Goal: Information Seeking & Learning: Learn about a topic

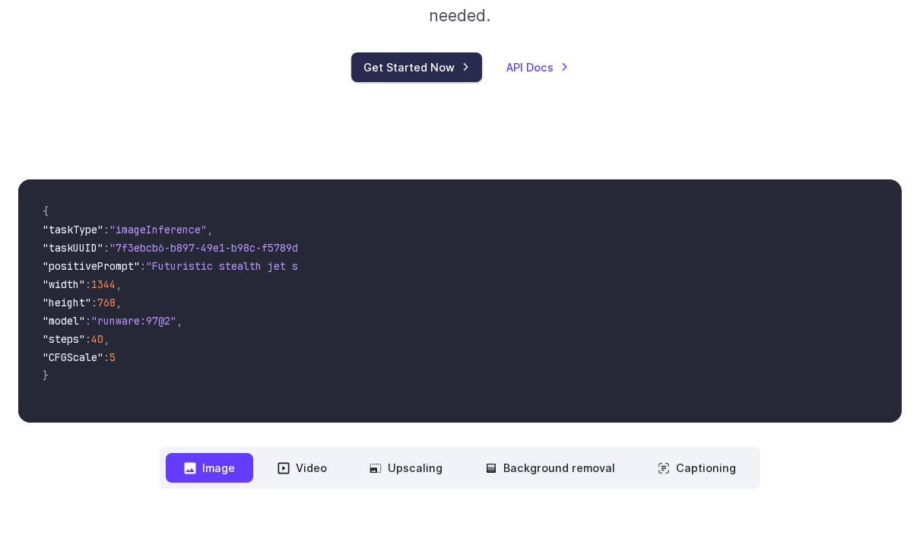
scroll to position [329, 0]
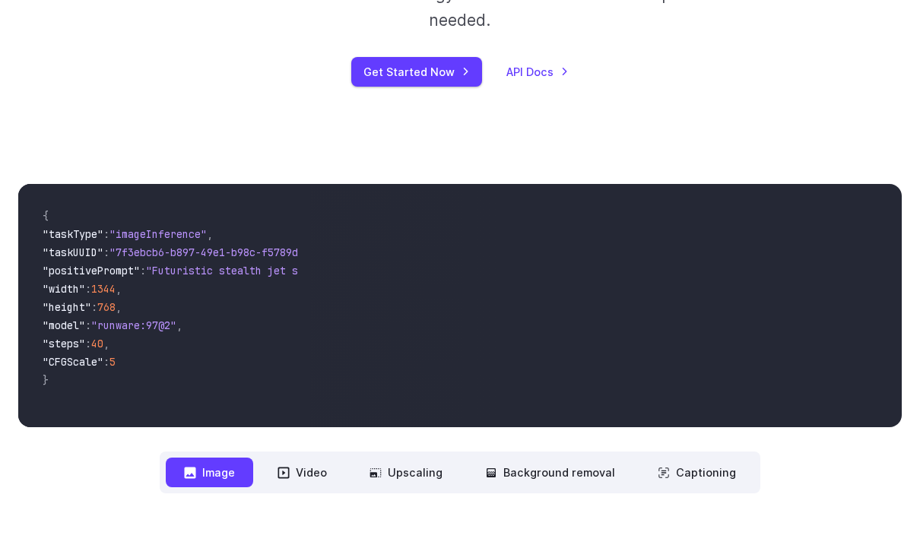
click at [352, 184] on video at bounding box center [605, 305] width 591 height 243
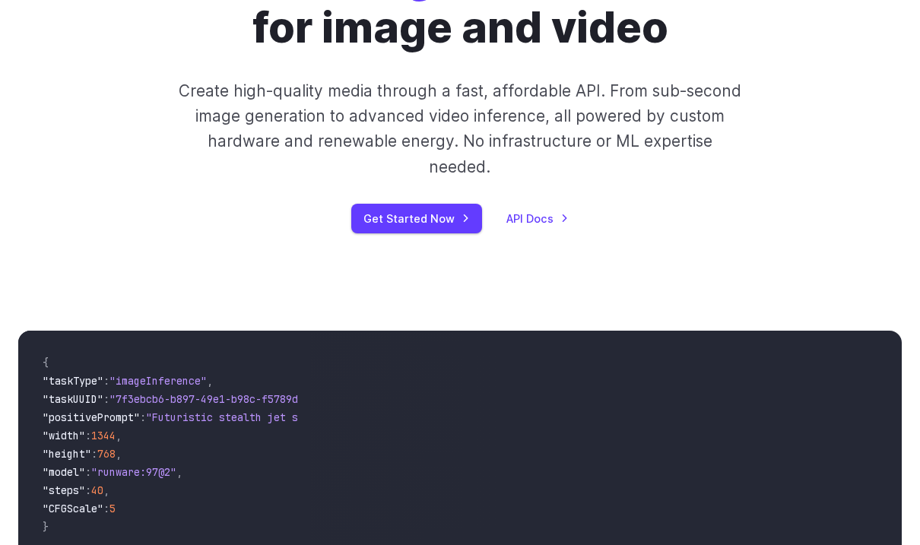
scroll to position [0, 0]
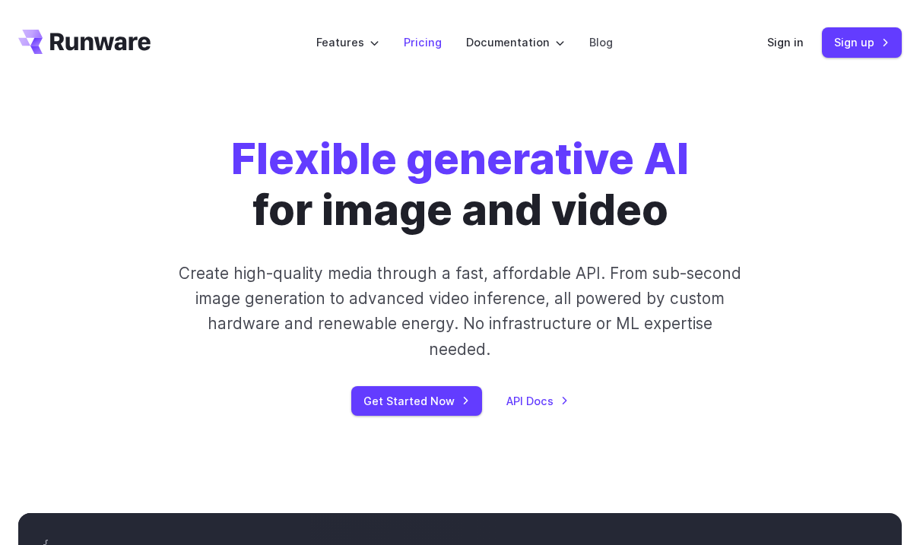
click at [435, 46] on link "Pricing" at bounding box center [423, 41] width 38 height 17
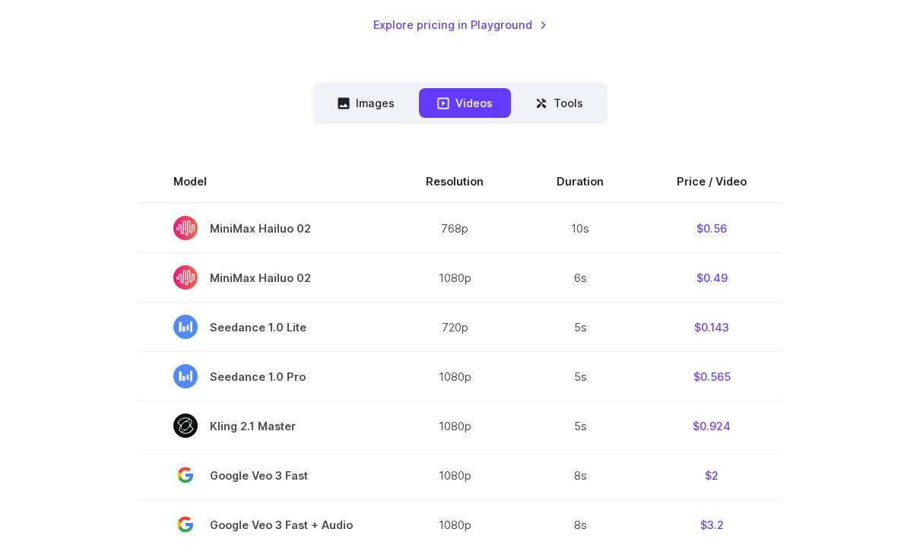
scroll to position [352, 0]
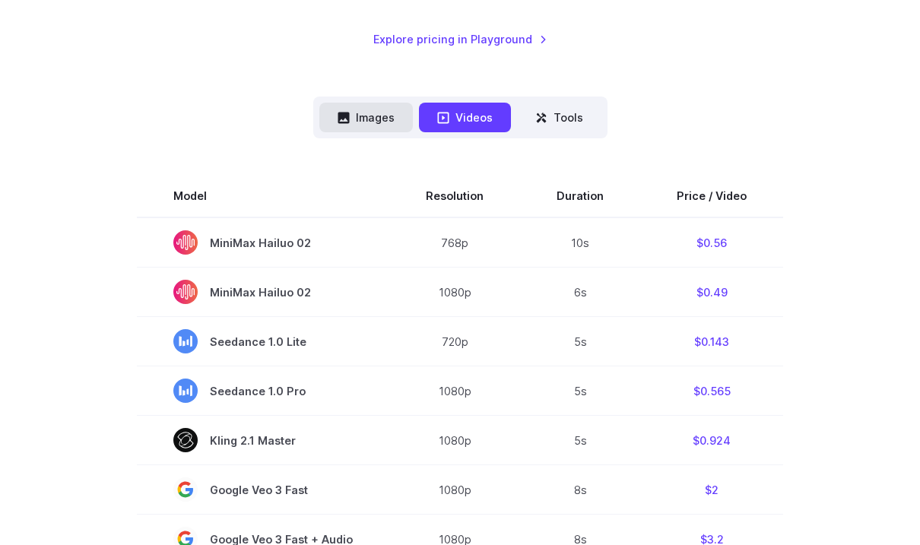
click at [366, 121] on button "Images" at bounding box center [365, 118] width 93 height 30
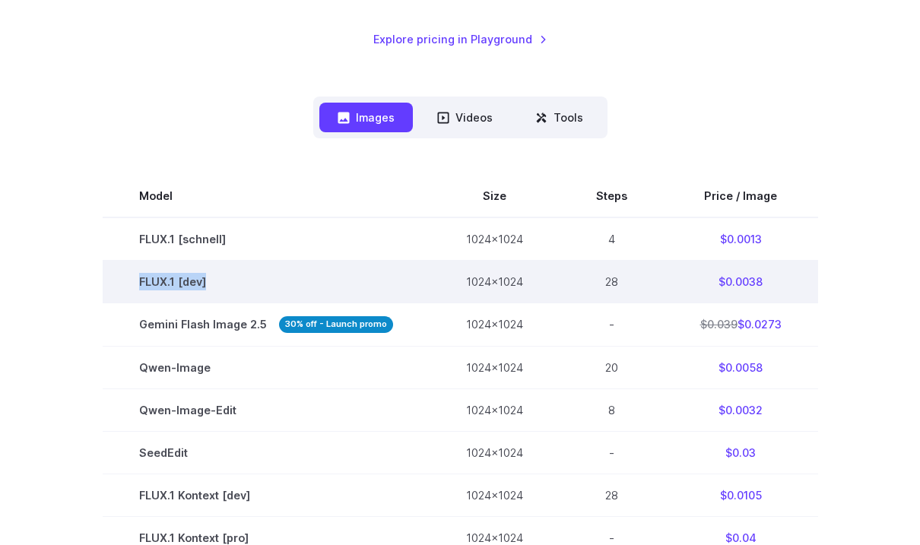
drag, startPoint x: 128, startPoint y: 279, endPoint x: 245, endPoint y: 289, distance: 117.5
click at [245, 289] on td "FLUX.1 [dev]" at bounding box center [266, 282] width 327 height 43
copy td "FLUX.1 [dev]"
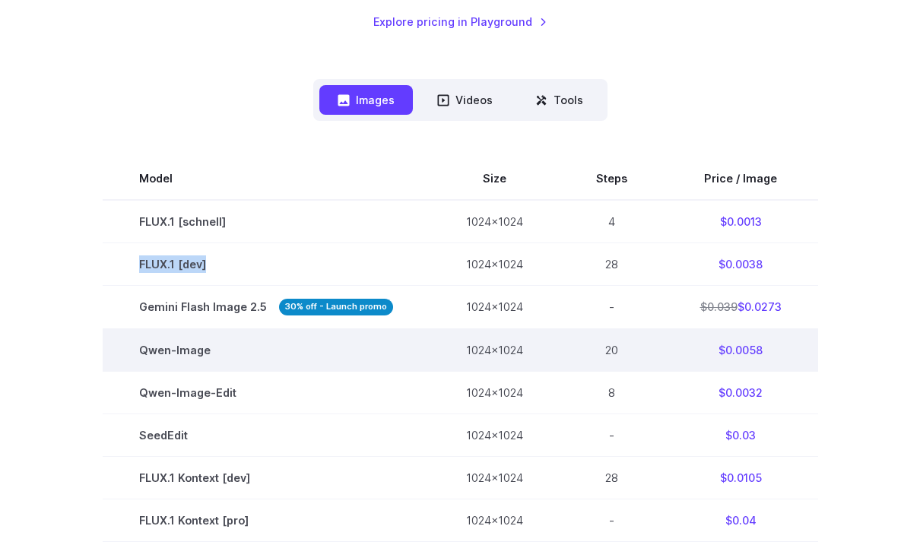
scroll to position [370, 0]
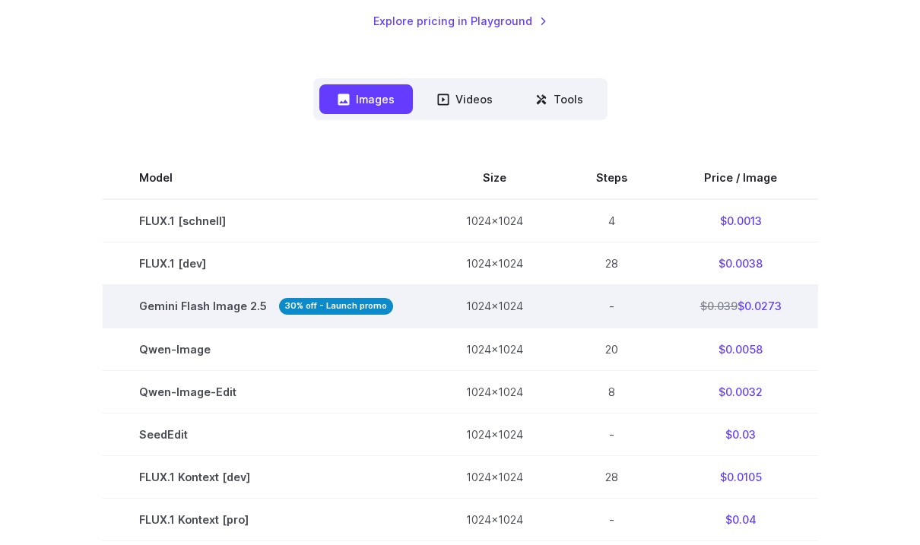
click at [365, 301] on strong "30% off - Launch promo" at bounding box center [336, 306] width 114 height 16
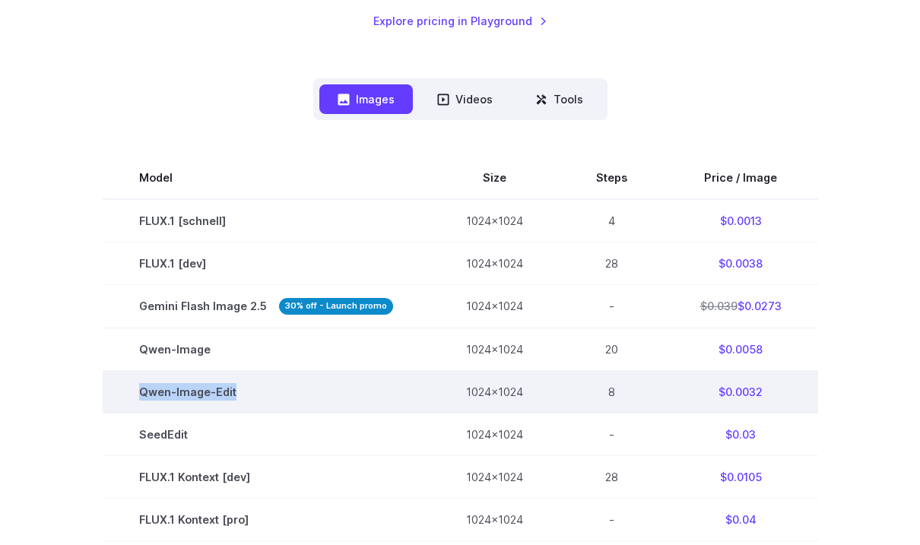
drag, startPoint x: 140, startPoint y: 395, endPoint x: 267, endPoint y: 398, distance: 127.0
click at [267, 398] on td "Qwen-Image-Edit" at bounding box center [266, 391] width 327 height 43
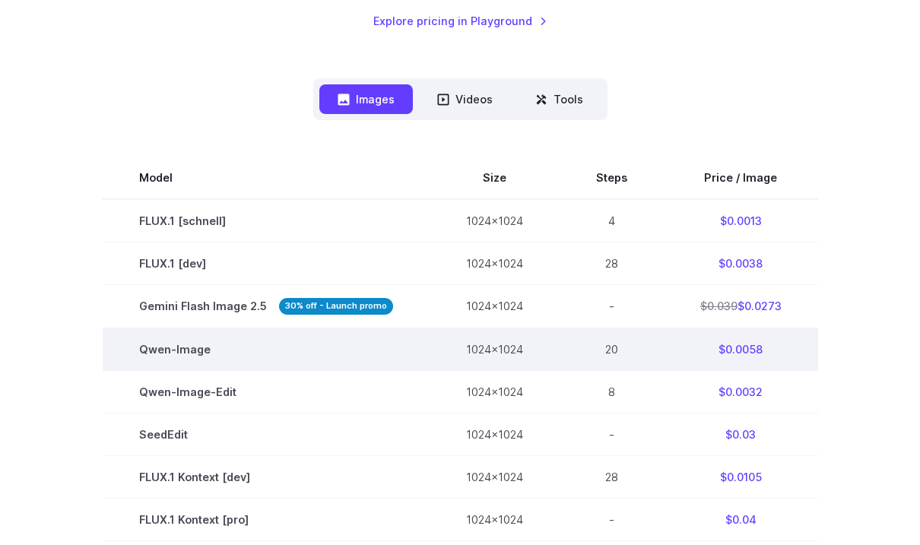
click at [141, 353] on td "Qwen-Image" at bounding box center [266, 349] width 327 height 43
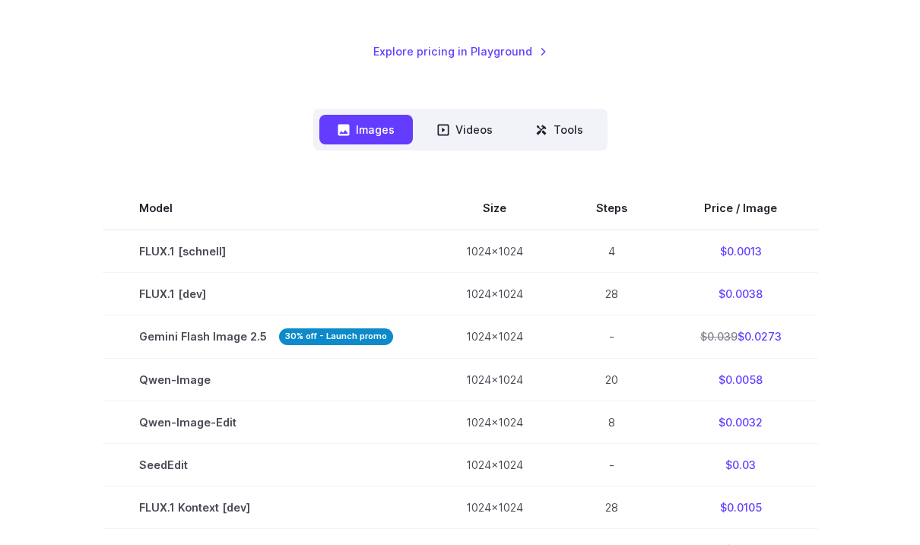
scroll to position [341, 0]
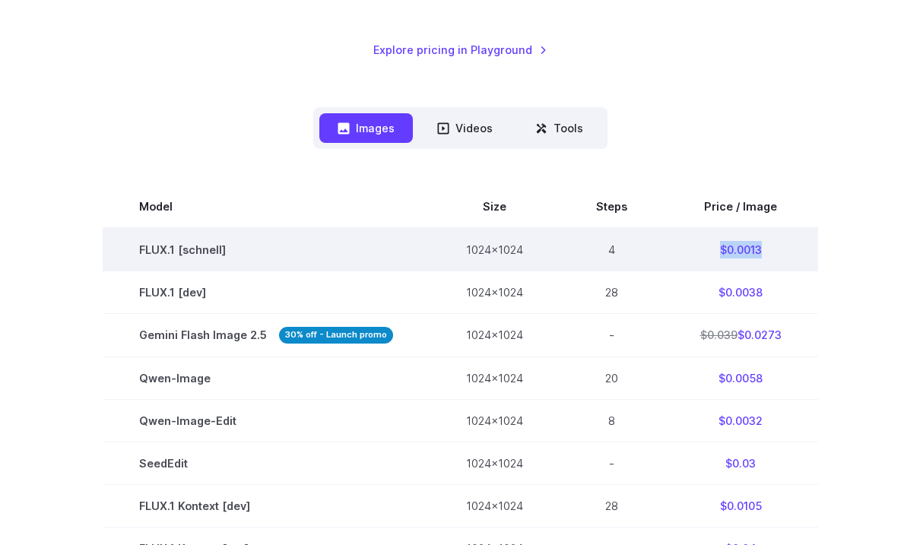
drag, startPoint x: 670, startPoint y: 249, endPoint x: 810, endPoint y: 252, distance: 140.7
click at [810, 252] on td "$0.0013" at bounding box center [741, 249] width 154 height 43
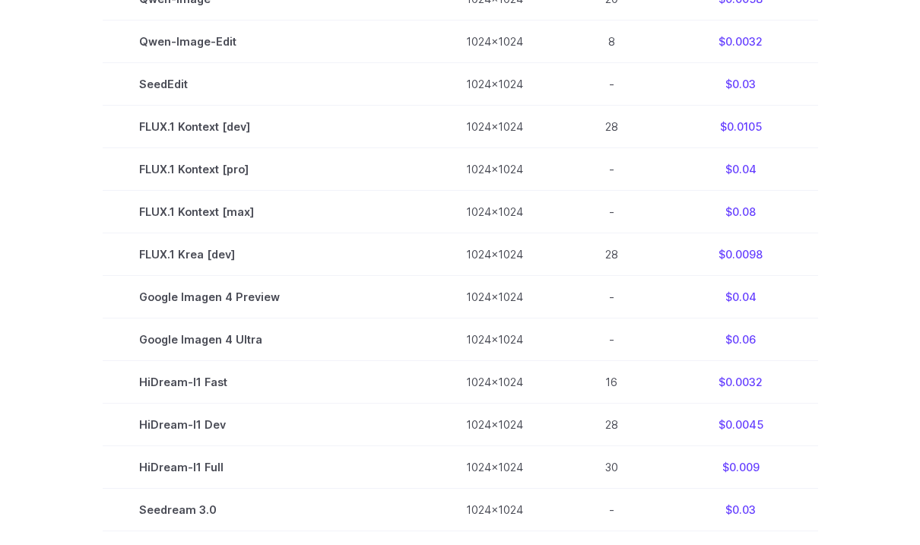
scroll to position [719, 0]
